Goal: Find specific page/section: Find specific page/section

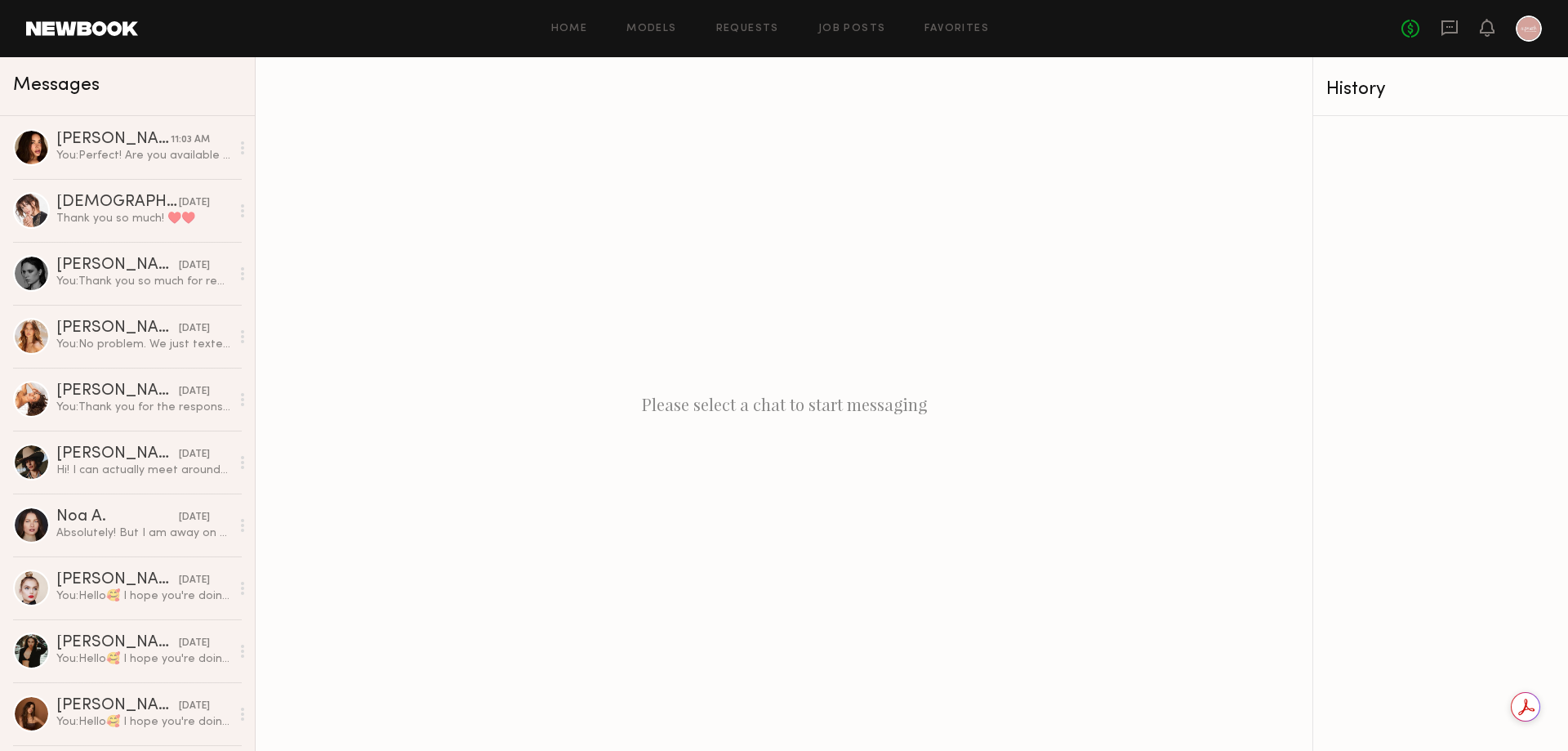
click at [81, 33] on link at bounding box center [82, 29] width 112 height 15
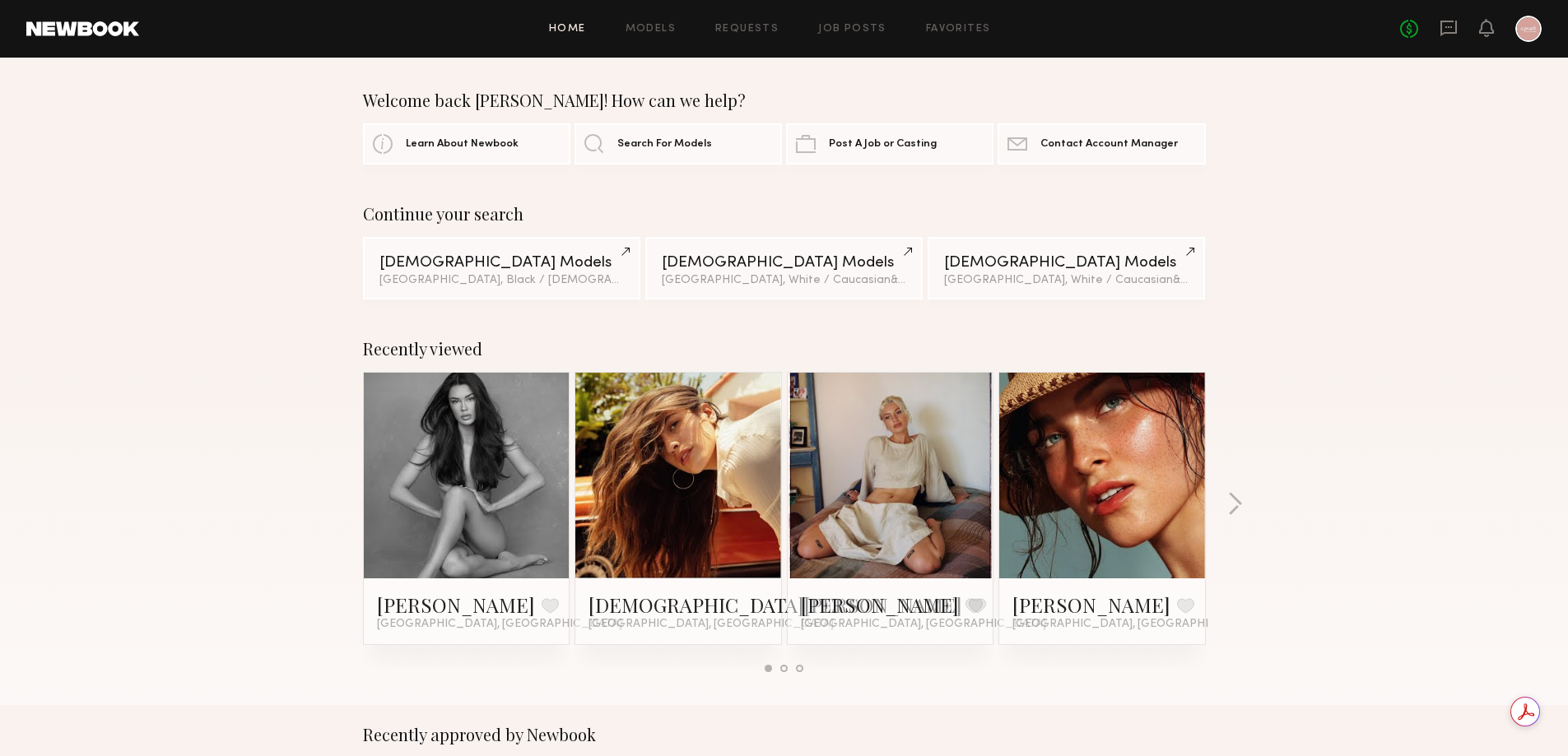
click at [677, 537] on link at bounding box center [678, 476] width 100 height 206
